Goal: Information Seeking & Learning: Learn about a topic

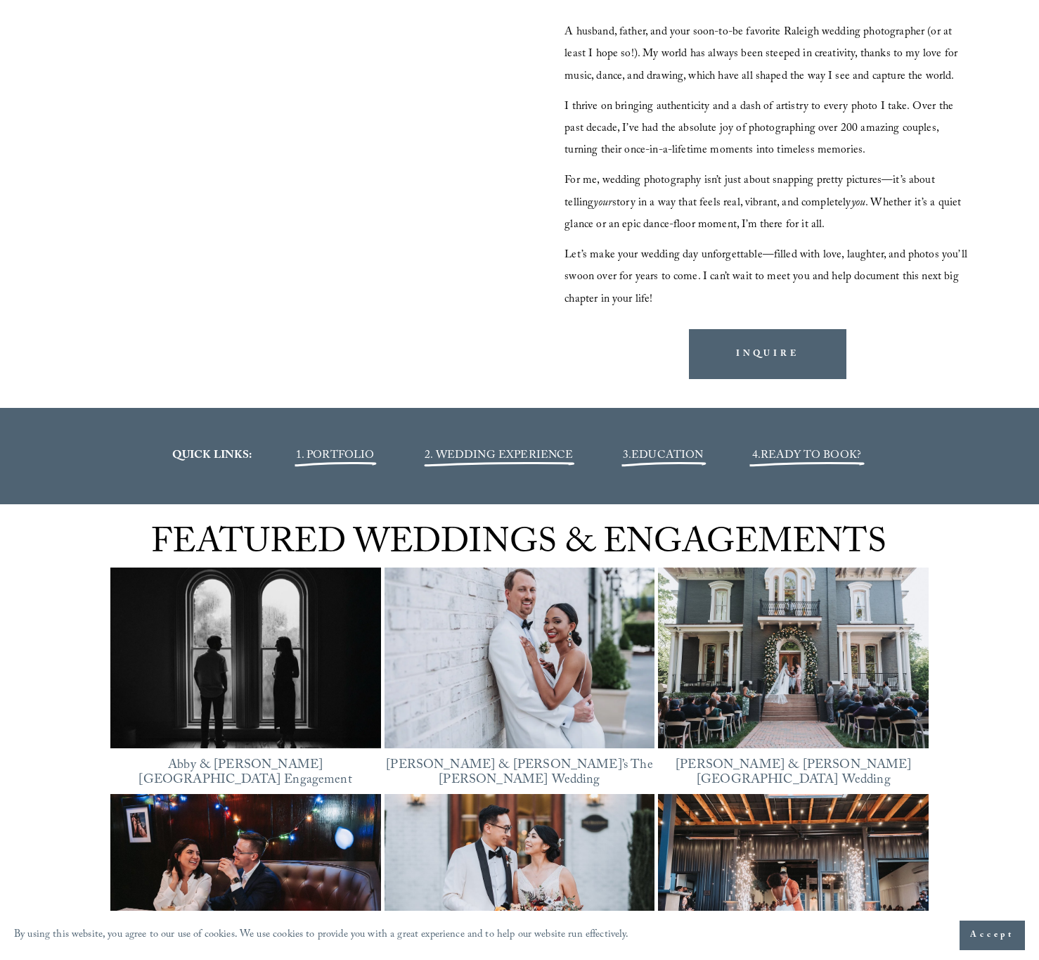
scroll to position [1609, 0]
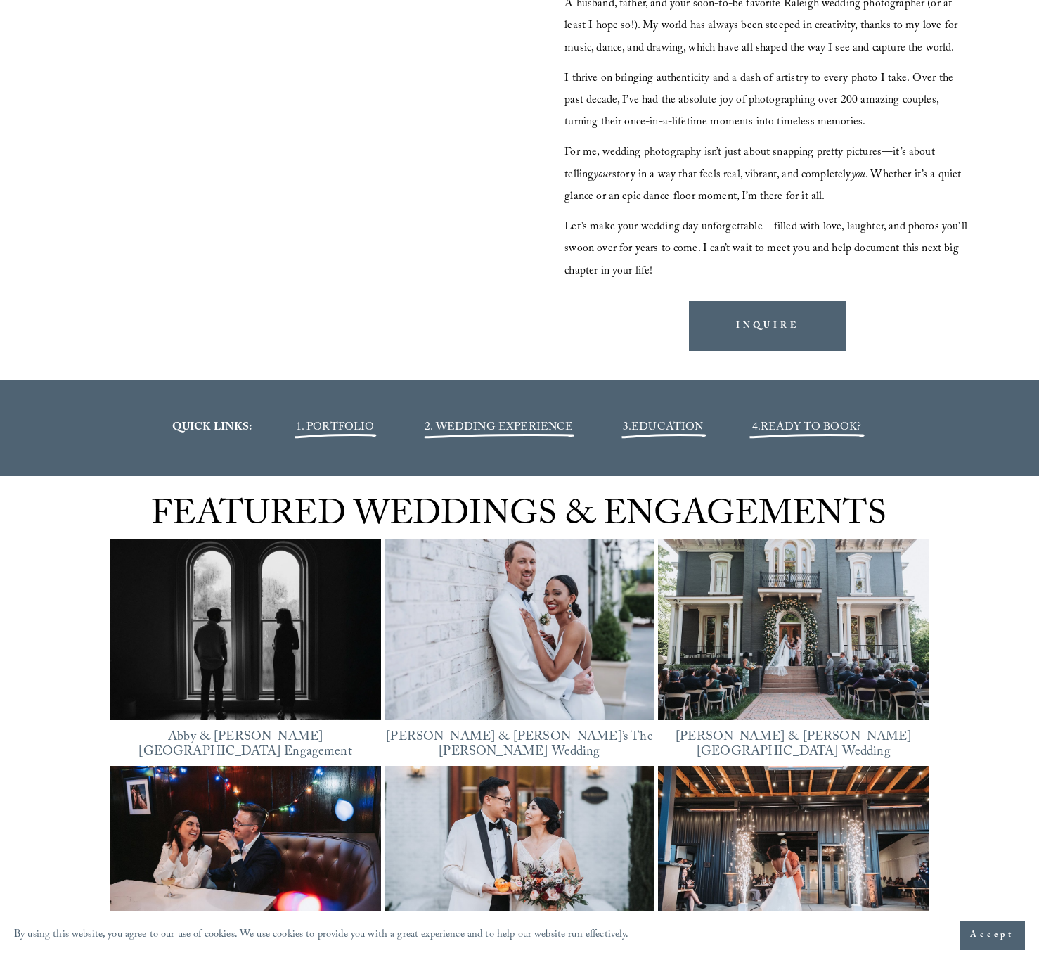
drag, startPoint x: 987, startPoint y: 649, endPoint x: 91, endPoint y: 606, distance: 896.8
click at [91, 606] on div "FEATURED WEDDINGS & ENGAGEMENTS Featured [GEOGRAPHIC_DATA][PERSON_NAME] Engagem…" at bounding box center [519, 752] width 1039 height 552
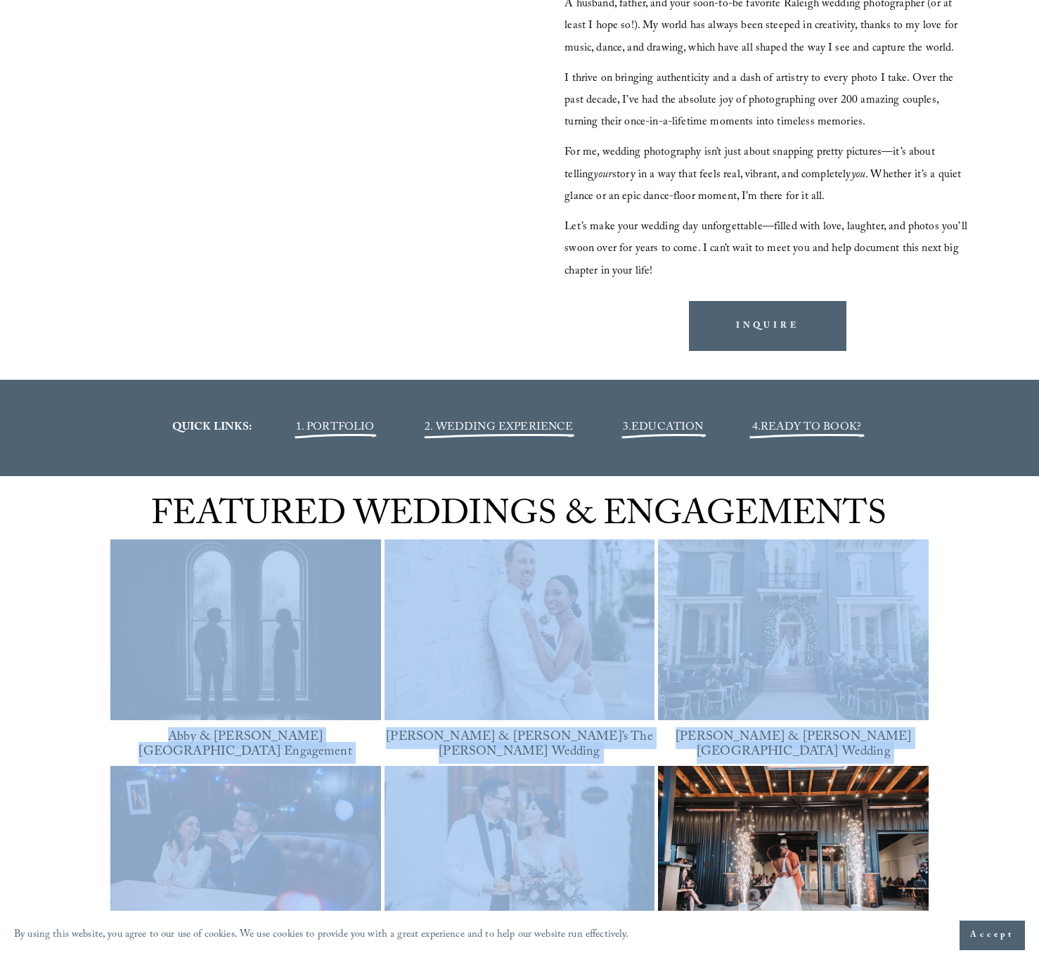
drag, startPoint x: 60, startPoint y: 605, endPoint x: 950, endPoint y: 761, distance: 903.0
click at [947, 760] on div "FEATURED WEDDINGS & ENGAGEMENTS Featured [GEOGRAPHIC_DATA][PERSON_NAME] Engagem…" at bounding box center [519, 752] width 1039 height 552
click at [974, 768] on div "FEATURED WEDDINGS & ENGAGEMENTS Featured [GEOGRAPHIC_DATA][PERSON_NAME] Engagem…" at bounding box center [519, 752] width 1039 height 552
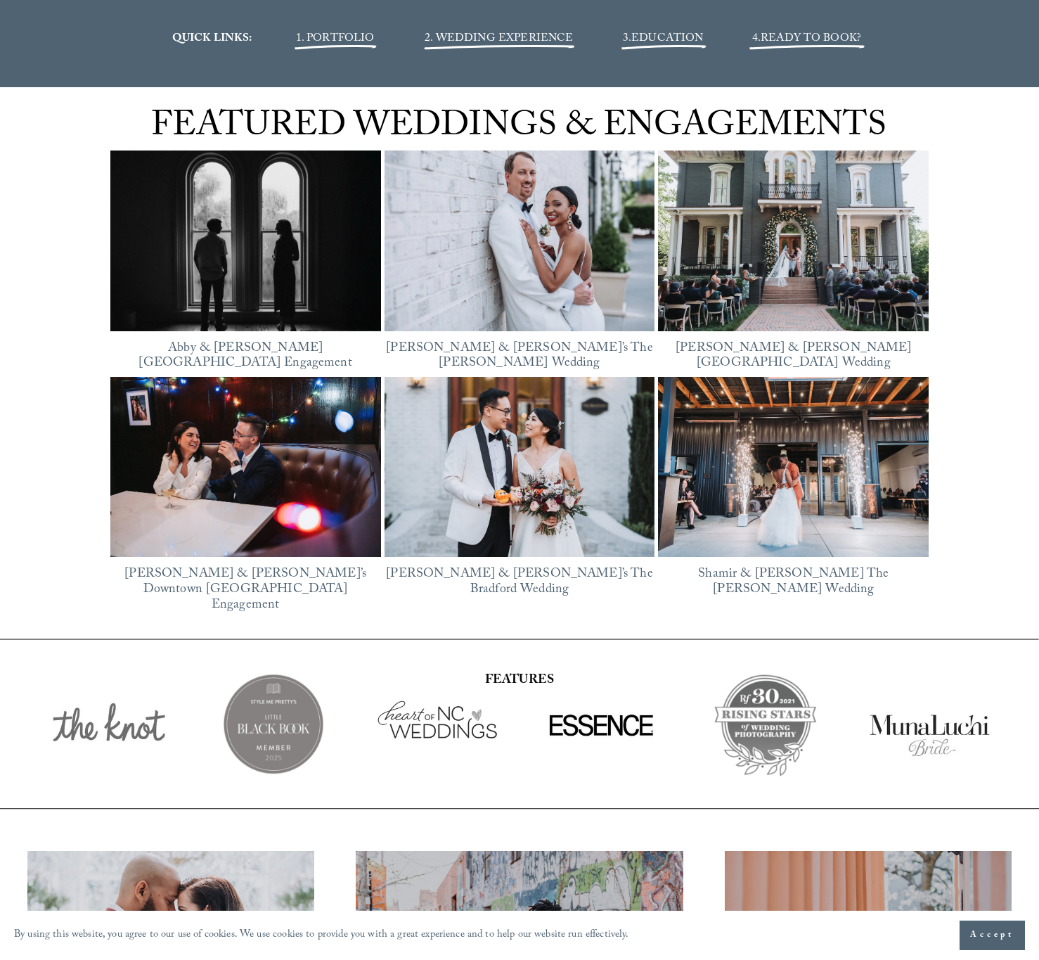
scroll to position [2331, 0]
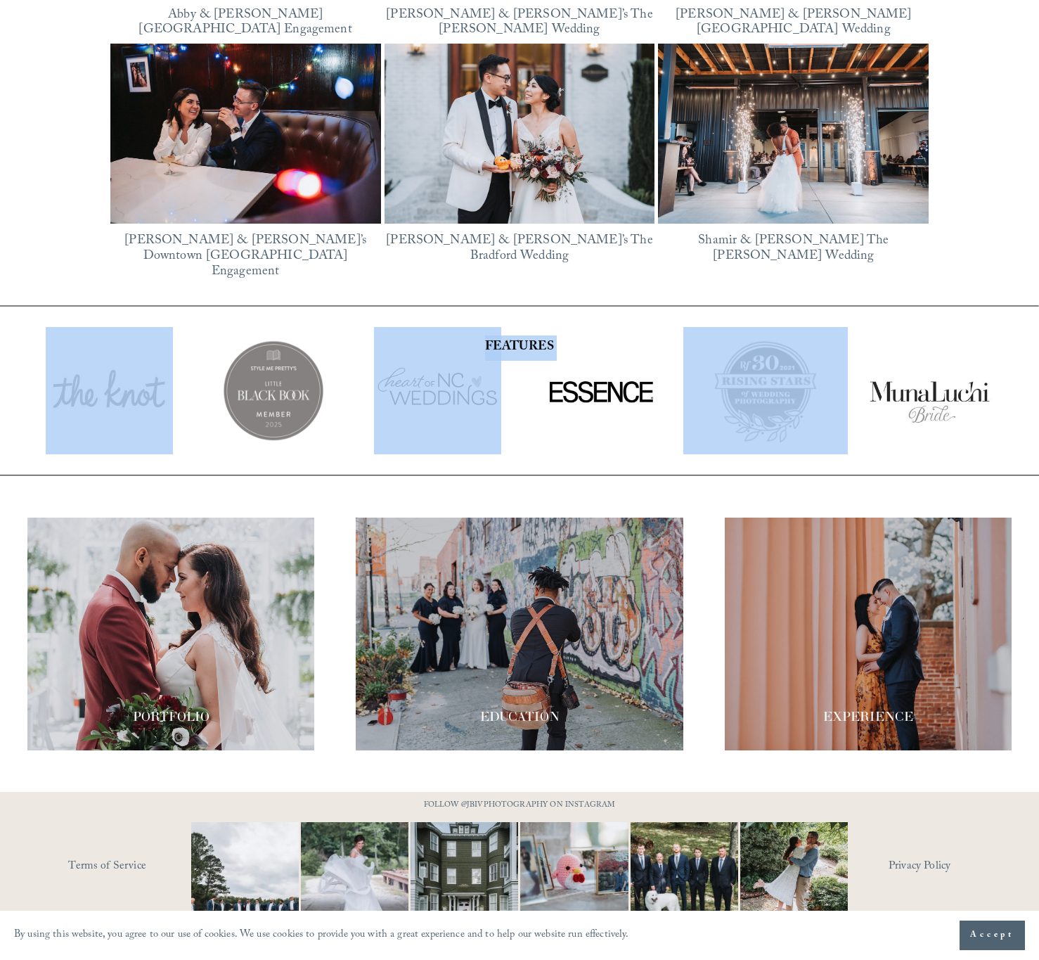
drag, startPoint x: 1007, startPoint y: 408, endPoint x: 34, endPoint y: 307, distance: 977.6
click at [43, 326] on div at bounding box center [519, 390] width 1039 height 169
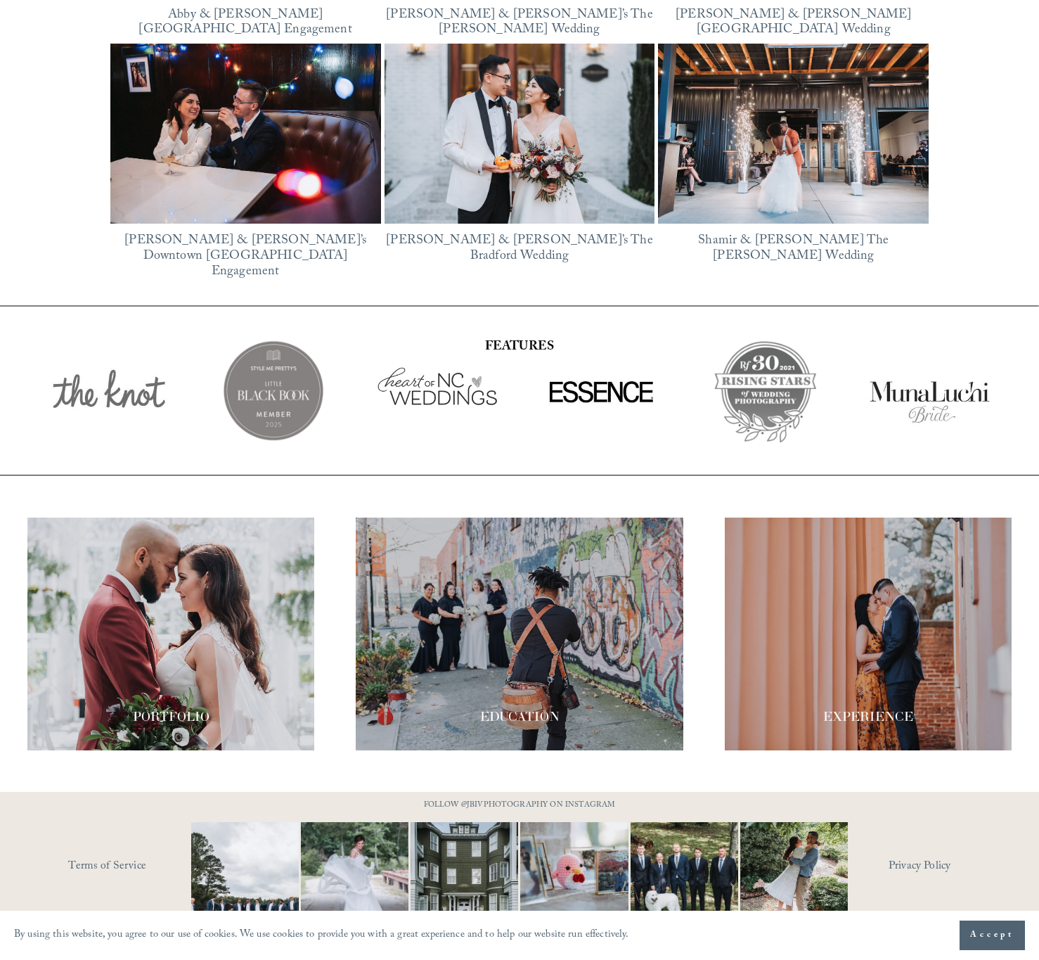
click at [28, 266] on div "FEATURED WEDDINGS & ENGAGEMENTS Featured [GEOGRAPHIC_DATA][PERSON_NAME] Engagem…" at bounding box center [519, 30] width 1039 height 552
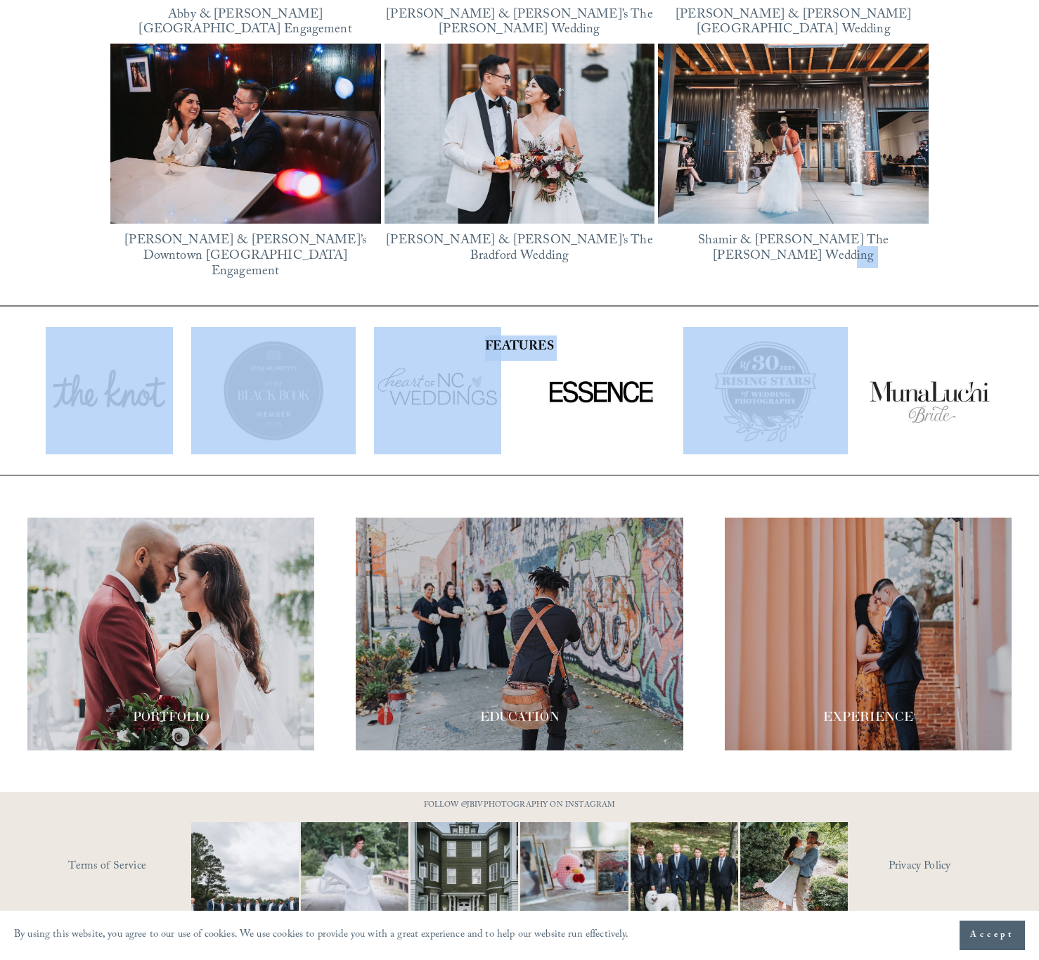
drag, startPoint x: 36, startPoint y: 258, endPoint x: 1010, endPoint y: 377, distance: 981.0
drag, startPoint x: 1010, startPoint y: 377, endPoint x: 920, endPoint y: 374, distance: 89.3
click at [1010, 377] on div at bounding box center [930, 390] width 164 height 127
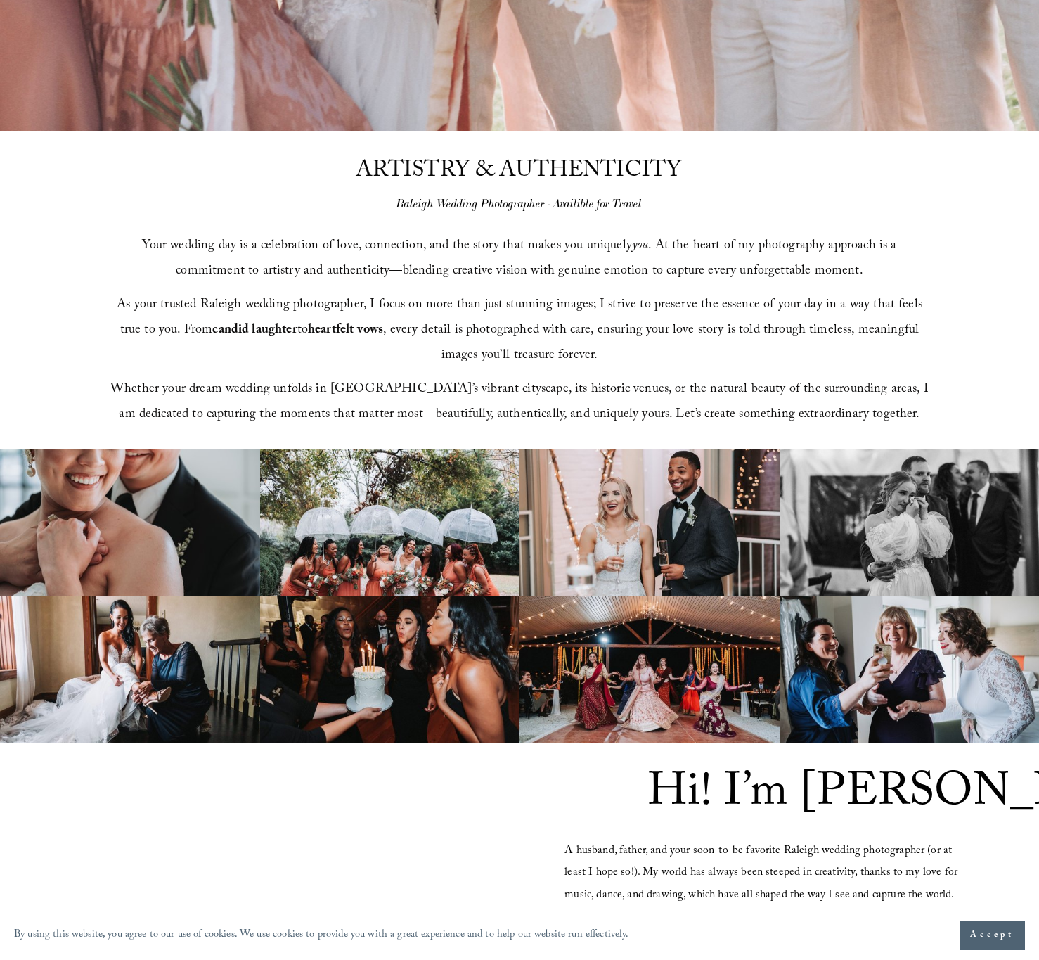
scroll to position [0, 0]
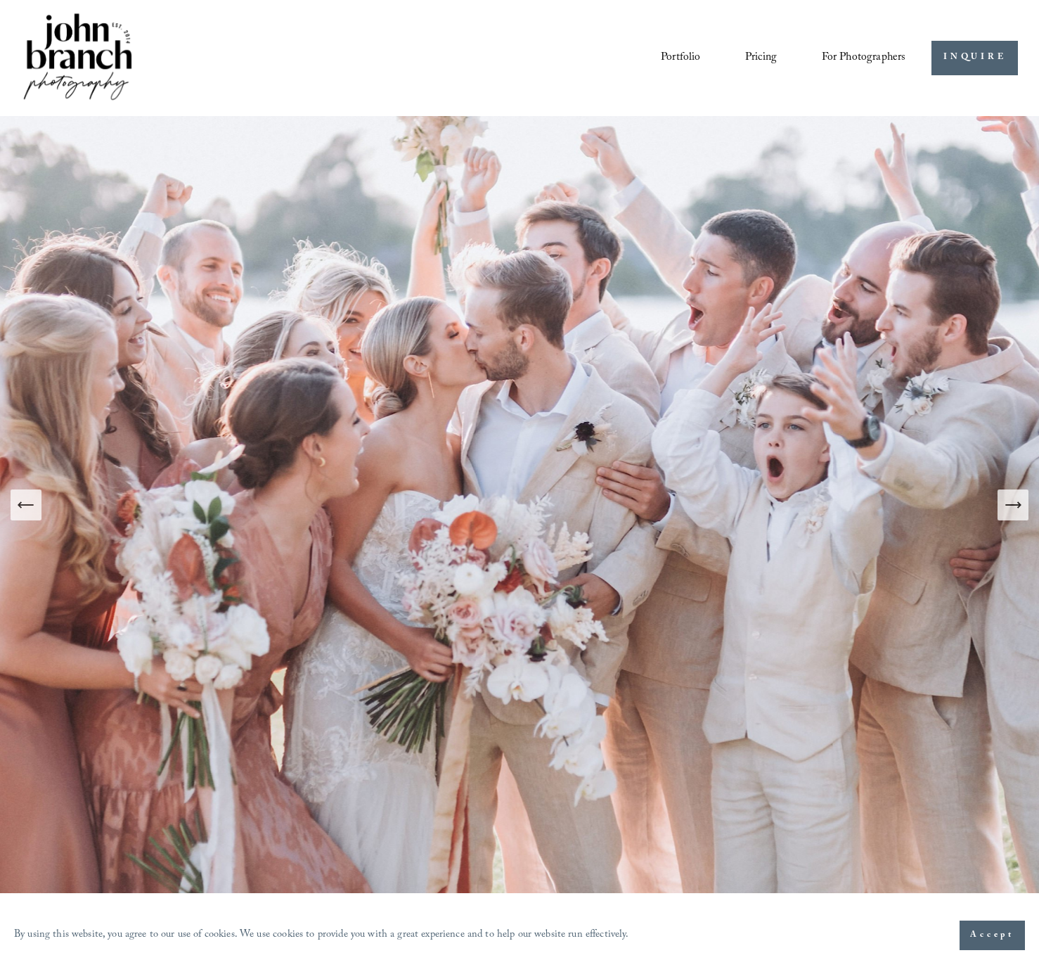
click at [760, 61] on link "Pricing" at bounding box center [761, 58] width 32 height 24
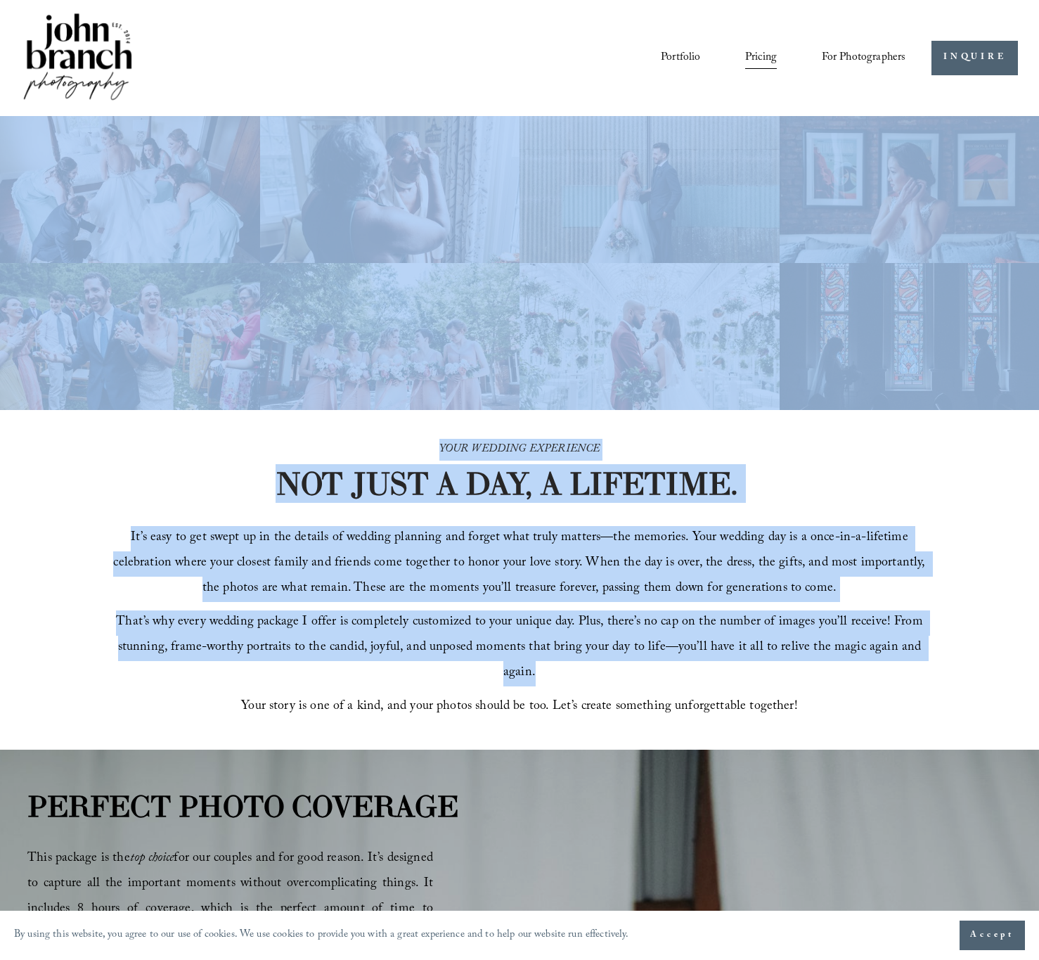
drag, startPoint x: 949, startPoint y: 653, endPoint x: 650, endPoint y: 416, distance: 381.4
click at [818, 472] on div "YOUR WEDDING EXPERIENCE NOT JUST A DAY, A LIFETIME. It’s easy to get swept up i…" at bounding box center [519, 580] width 1039 height 340
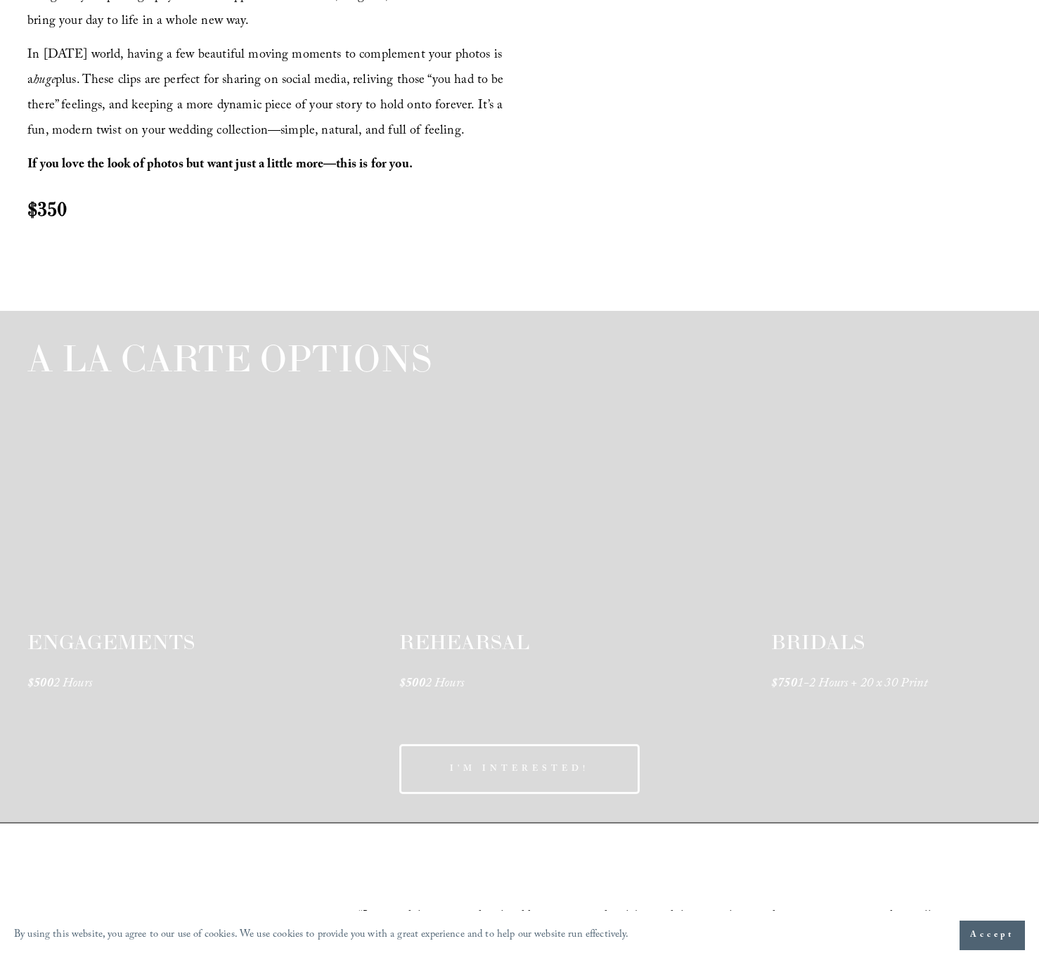
scroll to position [1893, 0]
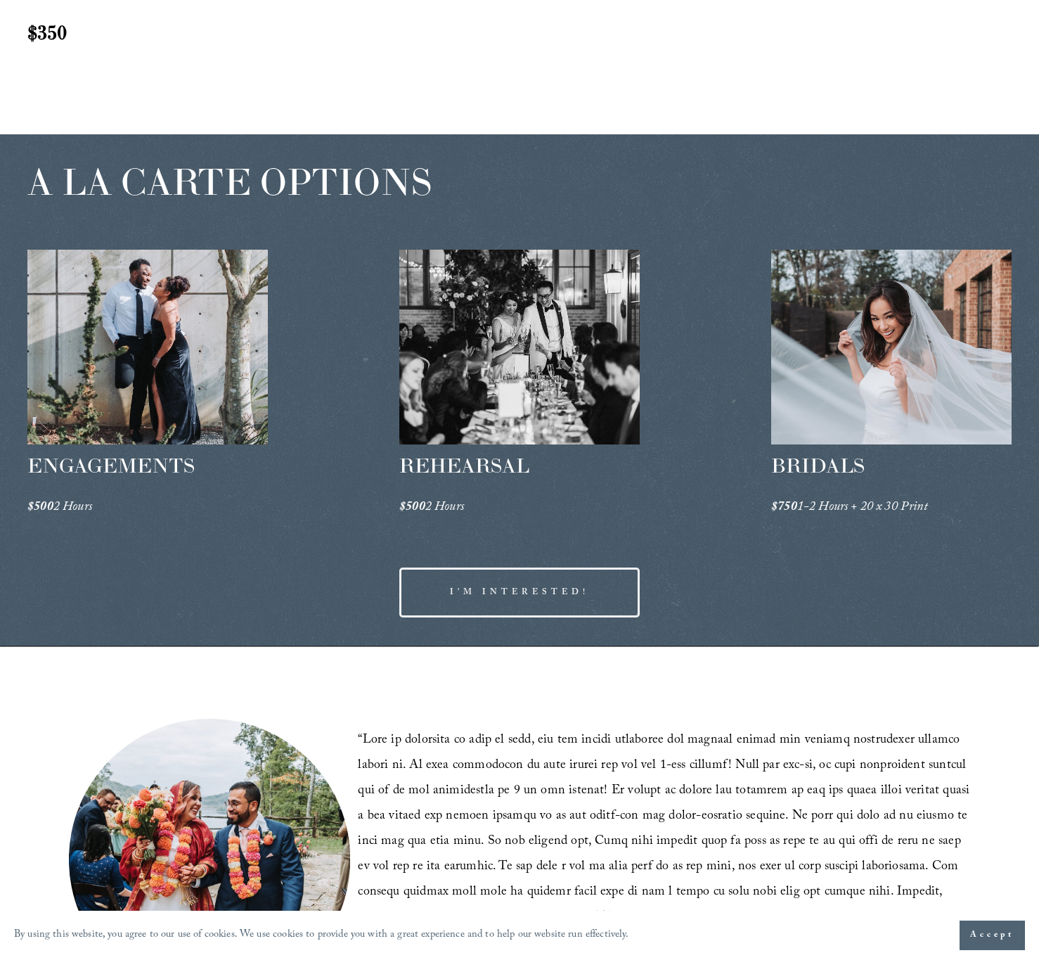
click at [608, 685] on div "“ ” — Julia & Ujjawal" at bounding box center [519, 844] width 1039 height 397
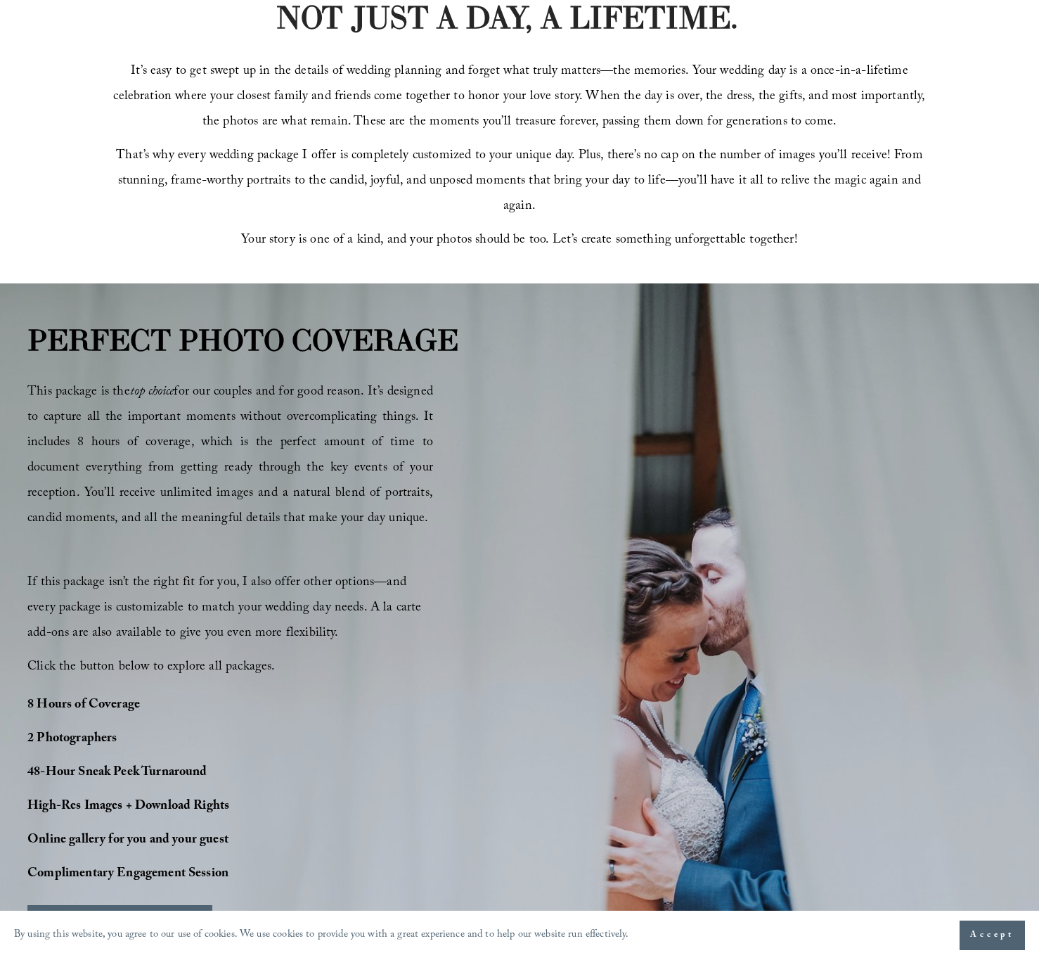
scroll to position [0, 0]
